Goal: Information Seeking & Learning: Learn about a topic

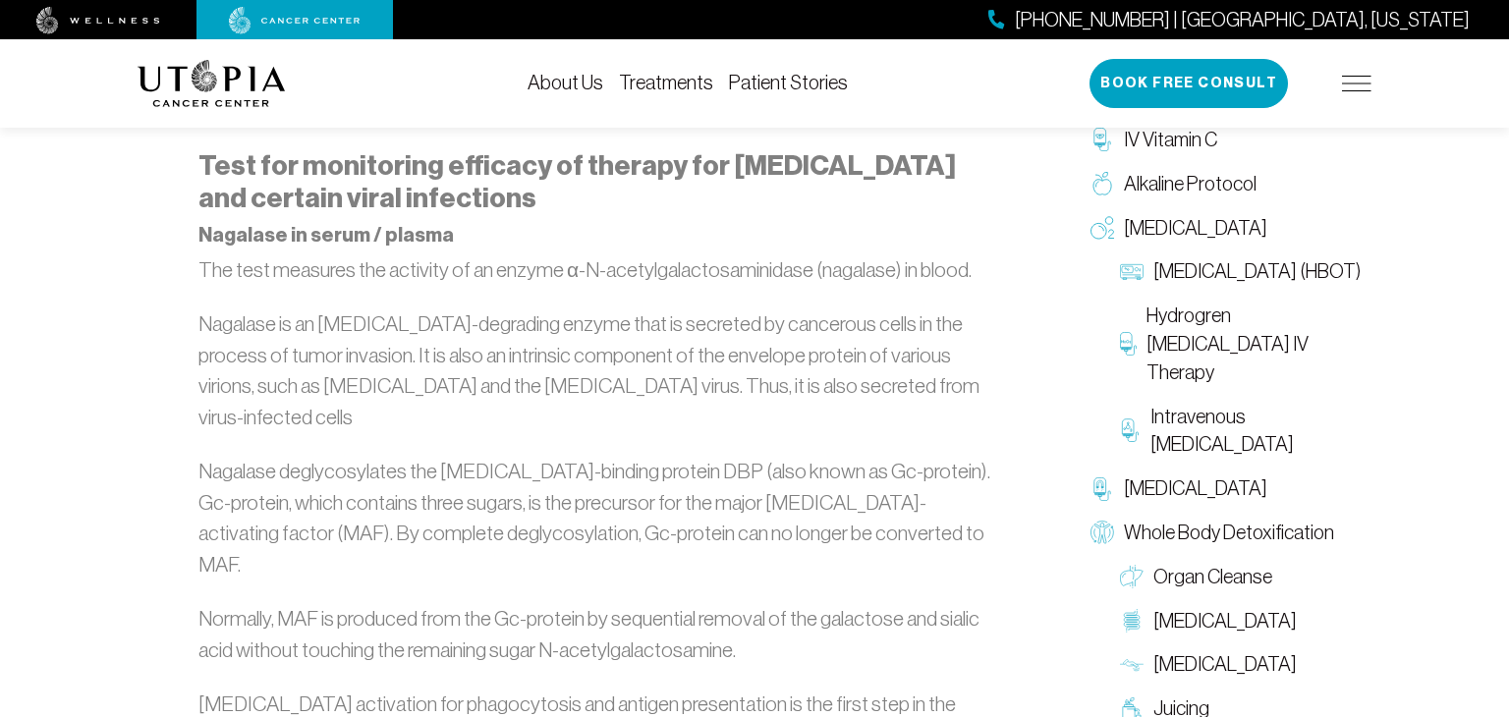
scroll to position [1220, 0]
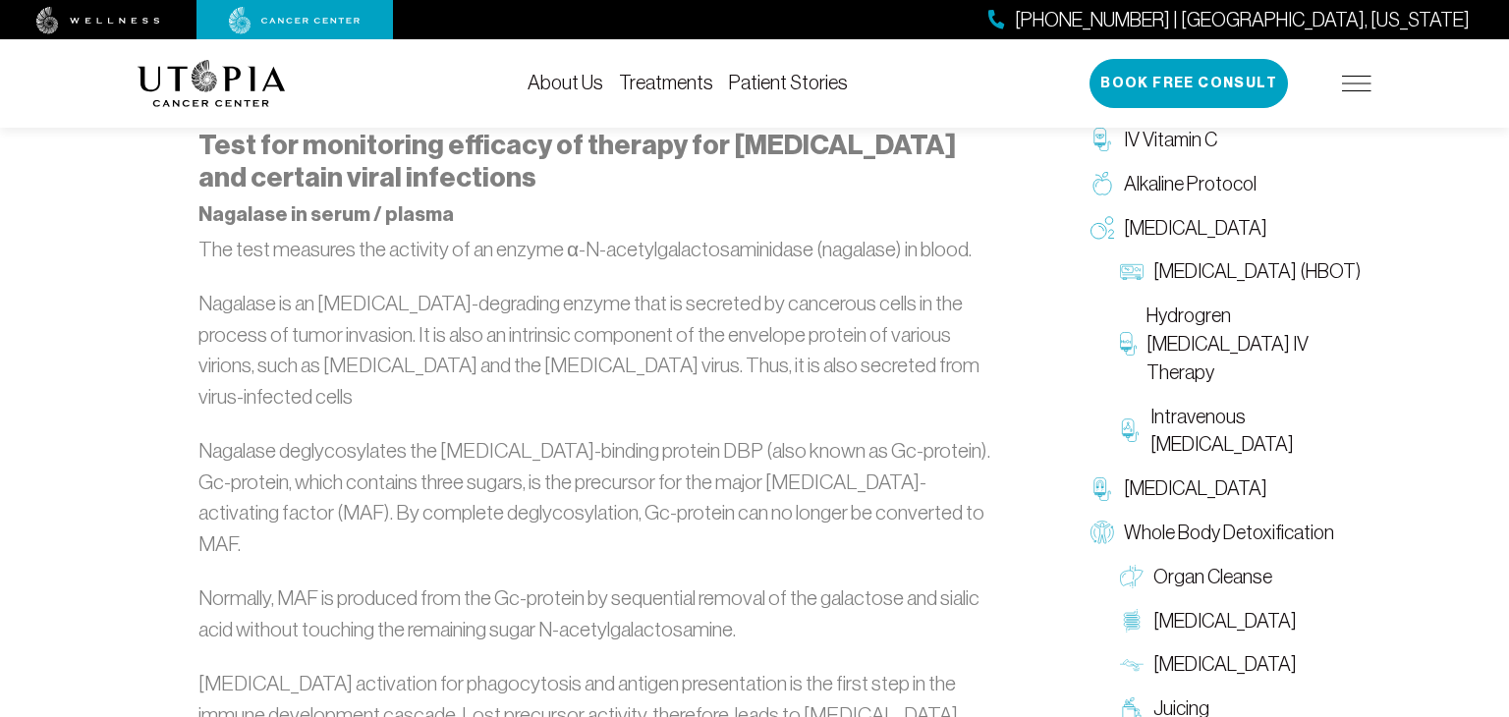
click at [233, 83] on img at bounding box center [212, 83] width 148 height 47
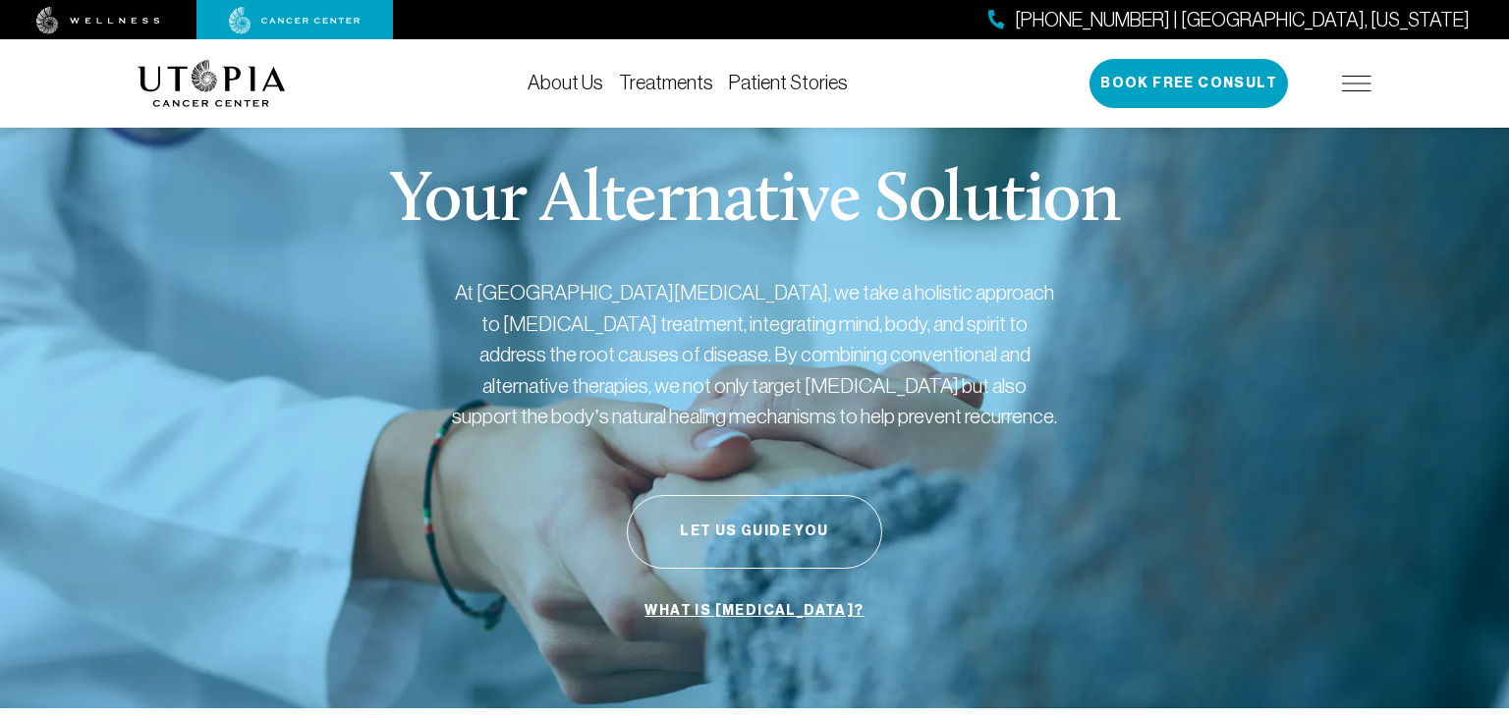
click at [671, 82] on link "Treatments" at bounding box center [666, 83] width 94 height 22
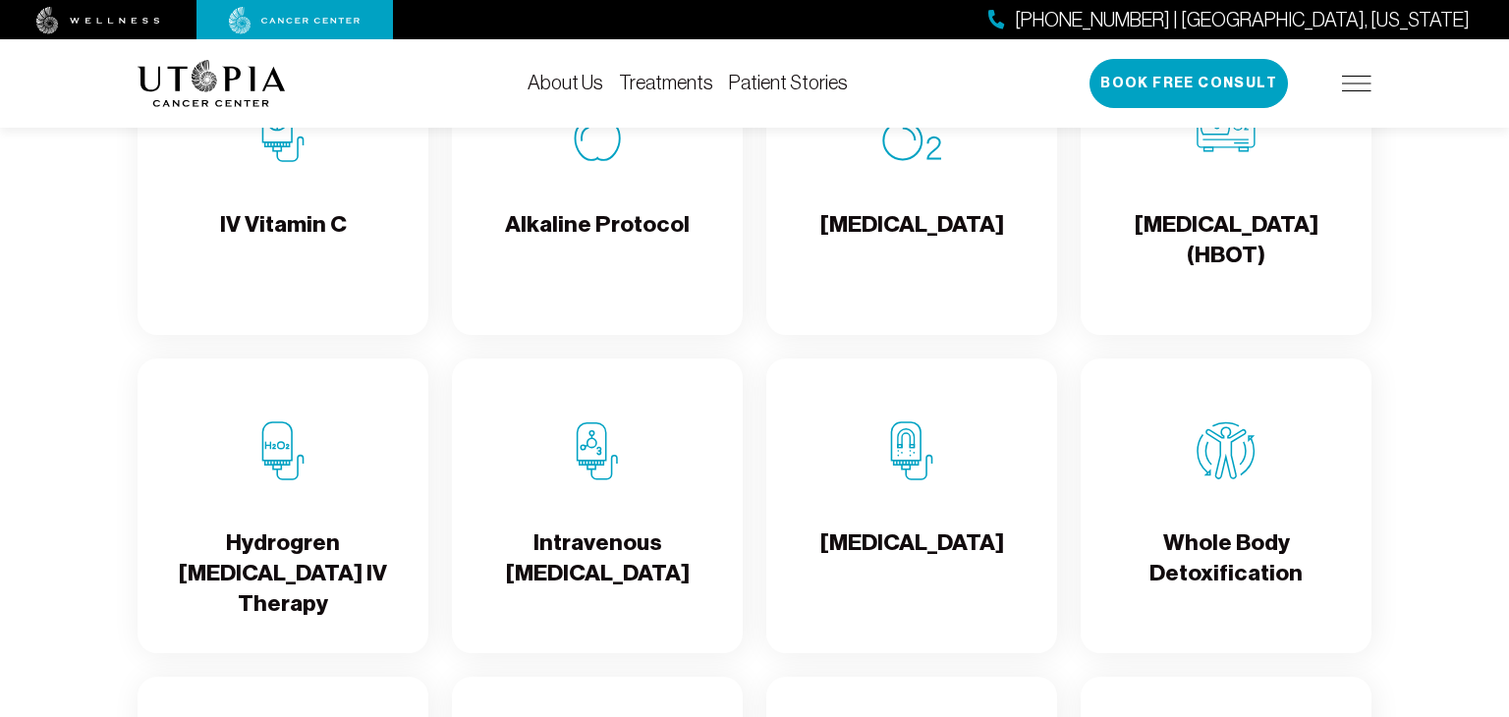
scroll to position [2094, 0]
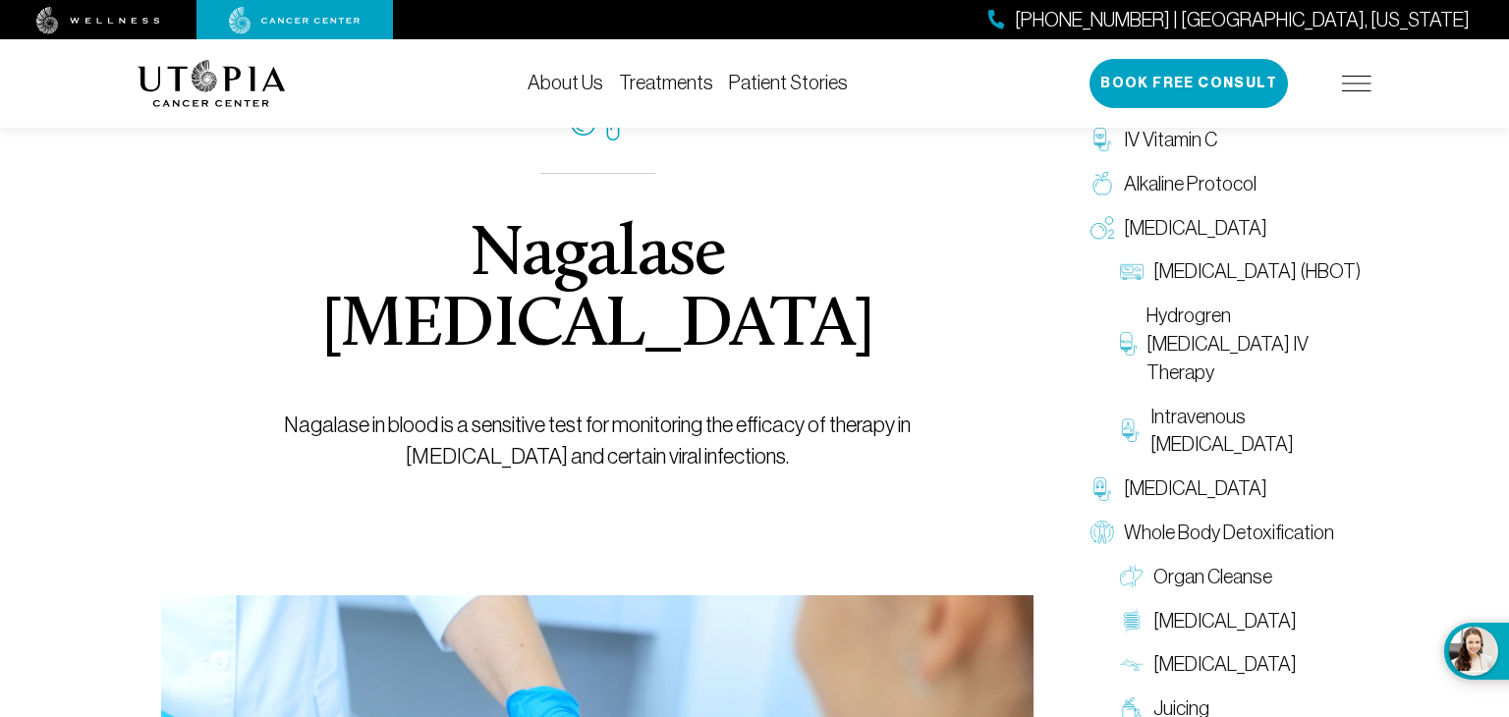
scroll to position [123, 0]
